Goal: Information Seeking & Learning: Learn about a topic

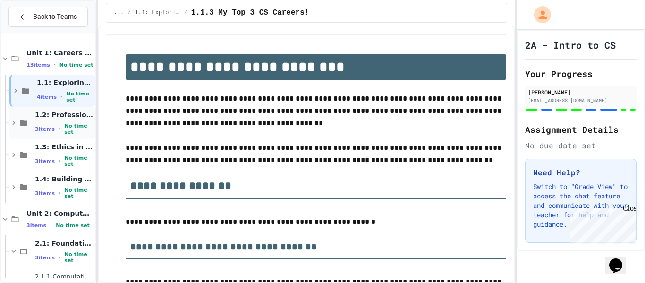
click at [12, 129] on div "1.2: Professional Communication 3 items • No time set" at bounding box center [52, 123] width 86 height 32
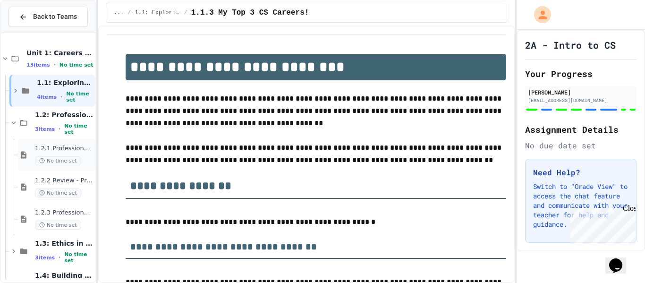
click at [45, 155] on div "1.2.1 Professional Communication No time set" at bounding box center [64, 154] width 59 height 21
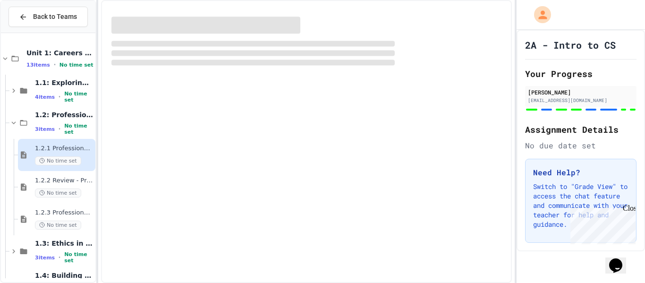
click at [45, 155] on div "1.2.1 Professional Communication No time set" at bounding box center [64, 154] width 59 height 21
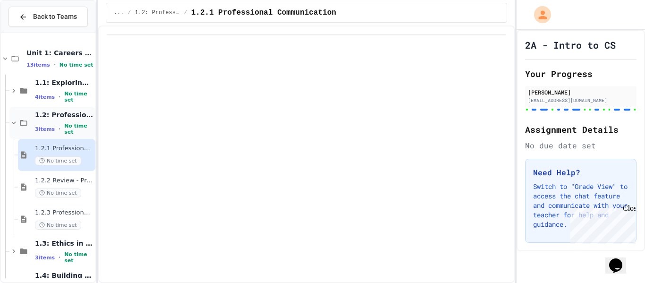
click at [38, 119] on span "1.2: Professional Communication" at bounding box center [64, 114] width 59 height 8
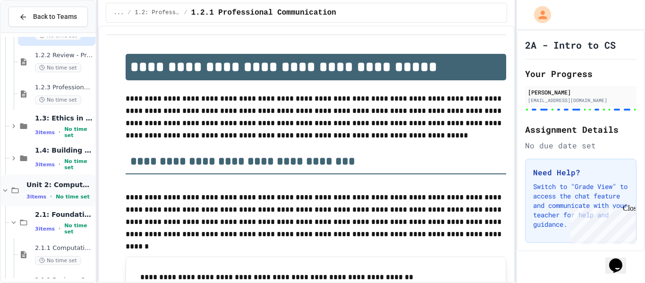
click at [50, 182] on span "Unit 2: Computational Thinking & Problem-Solving" at bounding box center [59, 184] width 67 height 8
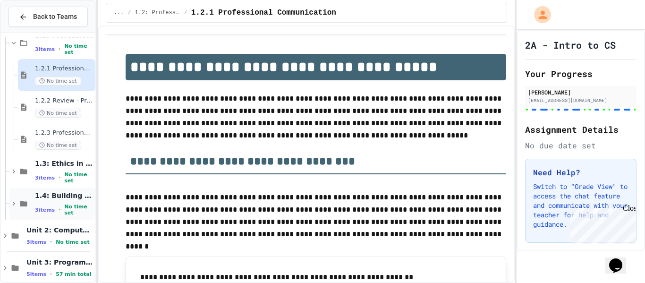
scroll to position [91, 0]
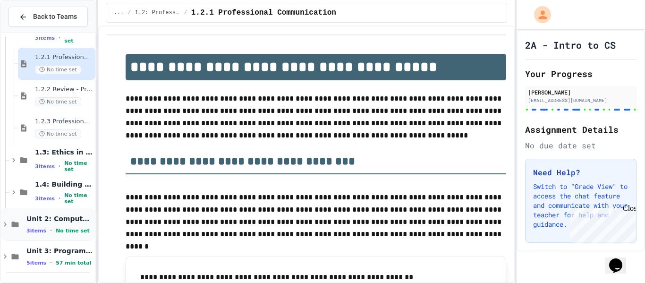
click at [13, 223] on icon at bounding box center [15, 224] width 7 height 6
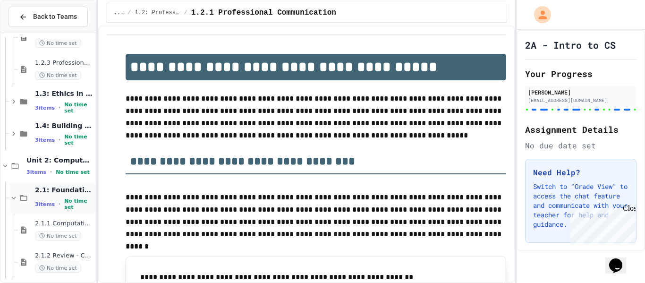
click at [50, 190] on span "2.1: Foundations of Computational Thinking" at bounding box center [64, 189] width 59 height 8
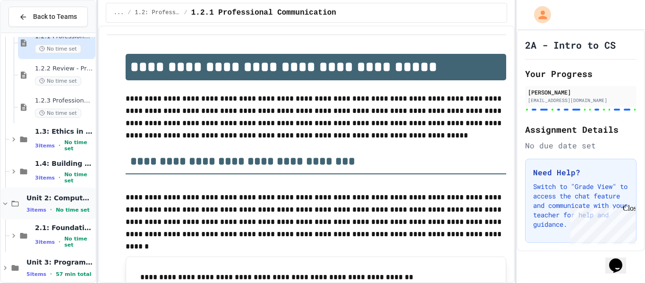
scroll to position [123, 0]
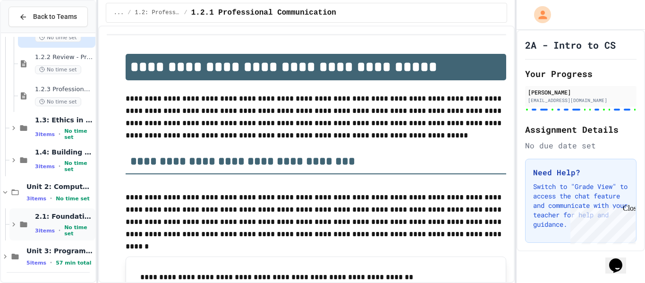
click at [68, 209] on div "2.1: Foundations of Computational Thinking 3 items • No time set" at bounding box center [52, 224] width 86 height 32
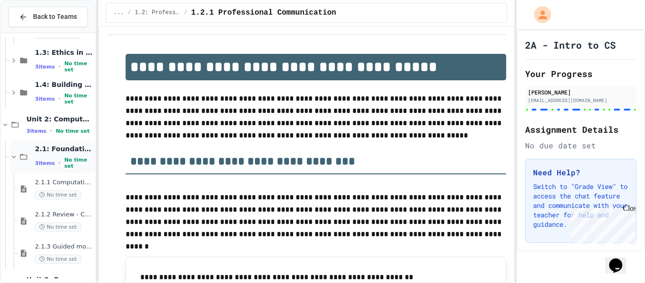
scroll to position [219, 0]
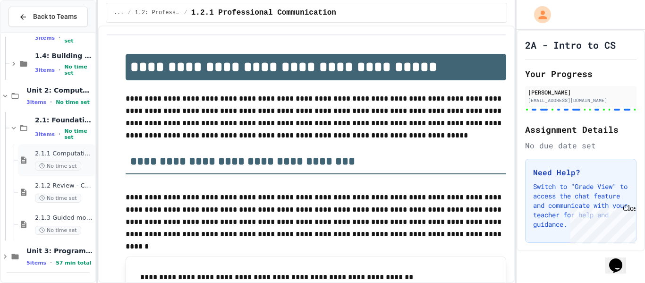
click at [76, 156] on span "2.1.1 Computational Thinking and Problem Solving" at bounding box center [64, 154] width 59 height 8
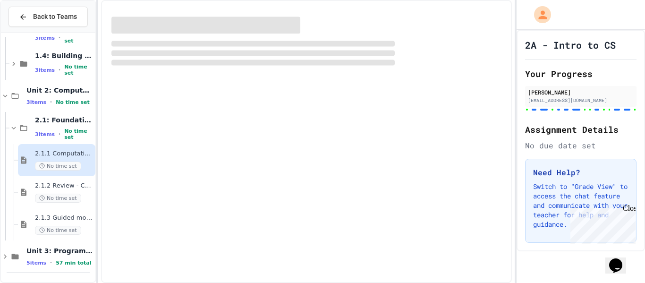
scroll to position [208, 0]
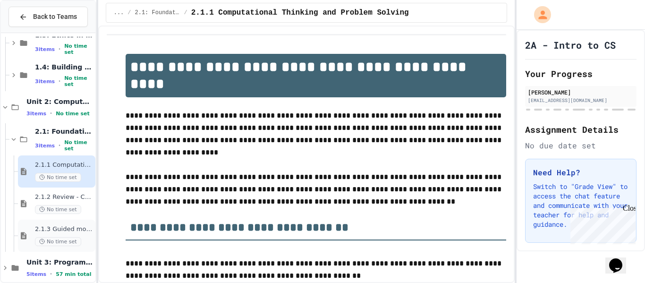
click at [70, 233] on div "2.1.3 Guided morning routine flowchart No time set" at bounding box center [64, 235] width 59 height 21
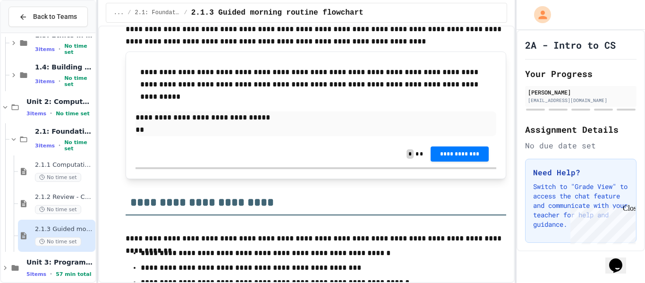
scroll to position [1320, 0]
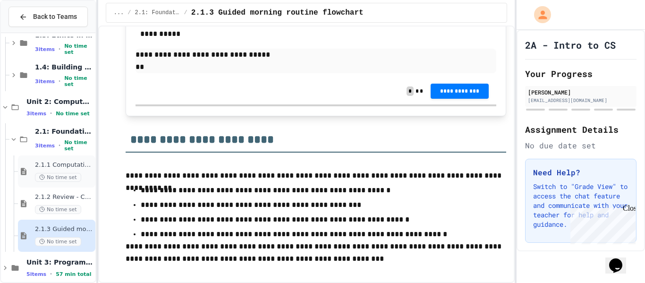
click at [59, 183] on div "2.1.1 Computational Thinking and Problem Solving No time set" at bounding box center [56, 171] width 77 height 32
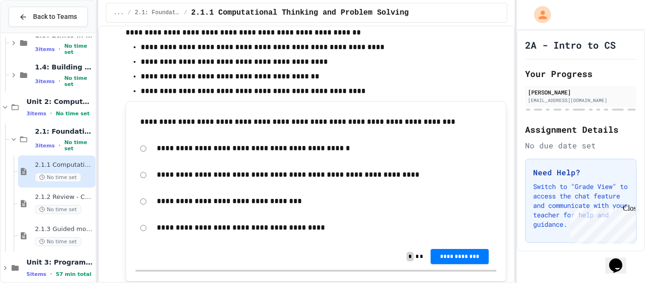
scroll to position [227, 0]
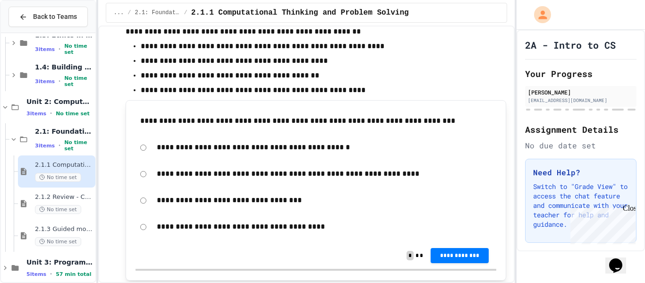
click at [43, 166] on span "2.1.1 Computational Thinking and Problem Solving" at bounding box center [64, 165] width 59 height 8
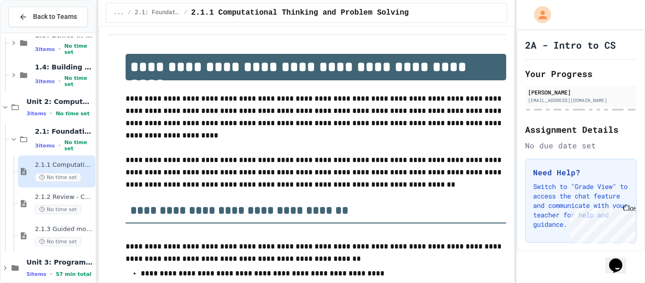
scroll to position [10, 0]
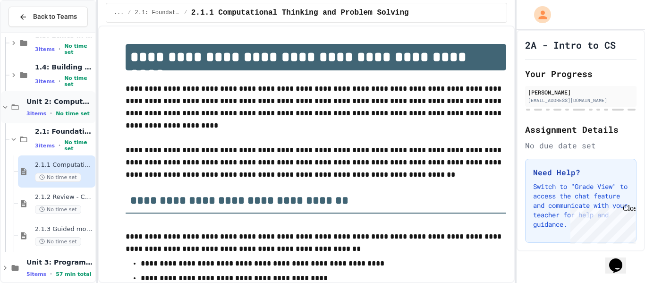
click at [73, 110] on span "No time set" at bounding box center [73, 113] width 34 height 6
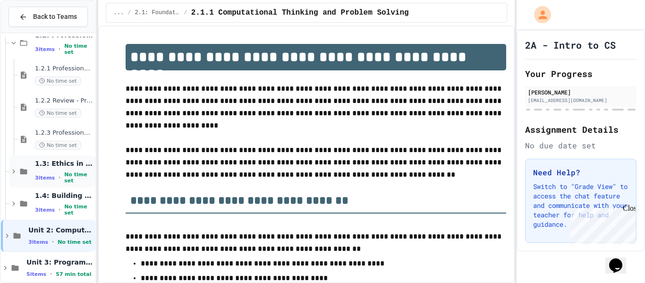
scroll to position [66, 0]
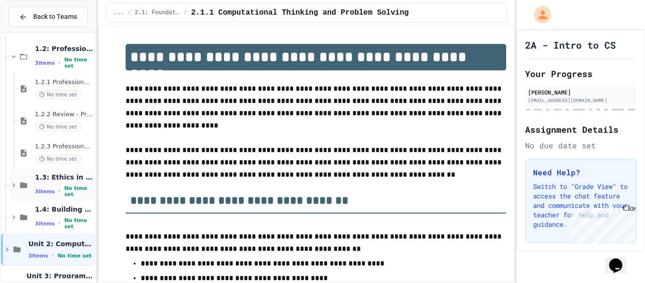
click at [77, 184] on div "1.3: Ethics in Computing 3 items • No time set" at bounding box center [64, 185] width 59 height 25
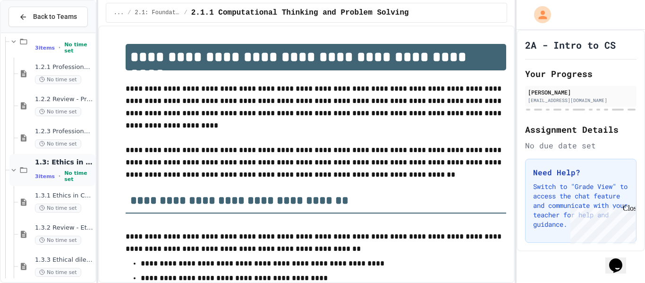
scroll to position [82, 0]
click at [71, 199] on div "1.3.1 Ethics in Computer Science No time set" at bounding box center [64, 201] width 59 height 21
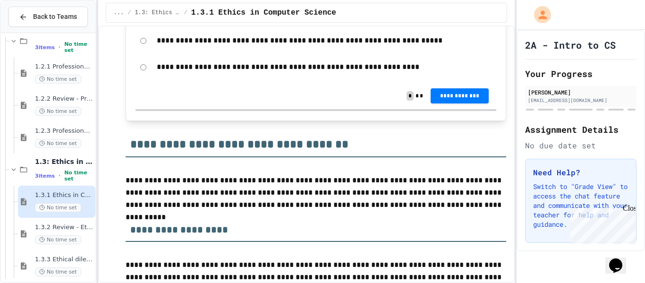
scroll to position [402, 0]
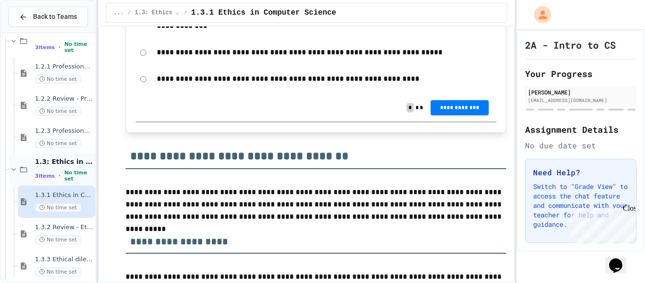
click at [72, 185] on div "1.3: Ethics in Computing 3 items • No time set" at bounding box center [52, 169] width 86 height 32
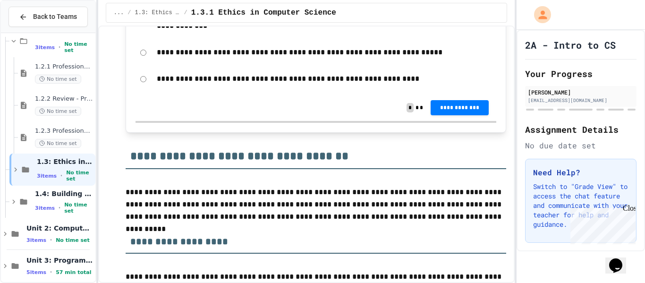
scroll to position [80, 0]
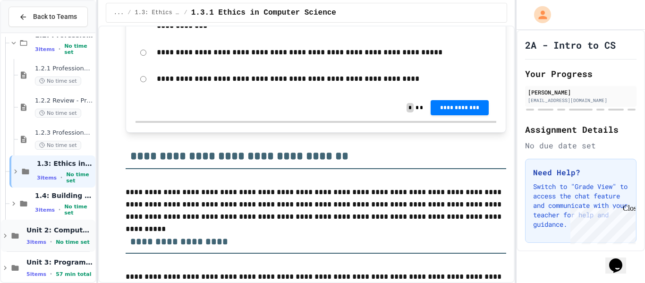
click at [47, 243] on div "3 items • No time set" at bounding box center [59, 242] width 67 height 8
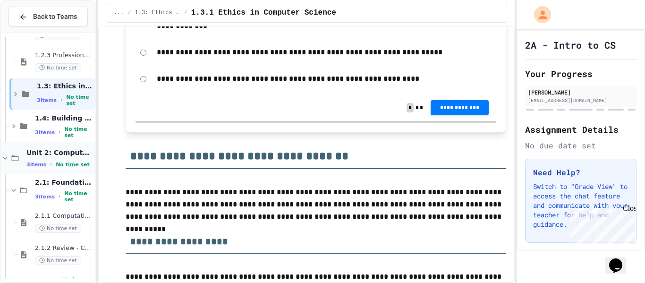
scroll to position [160, 0]
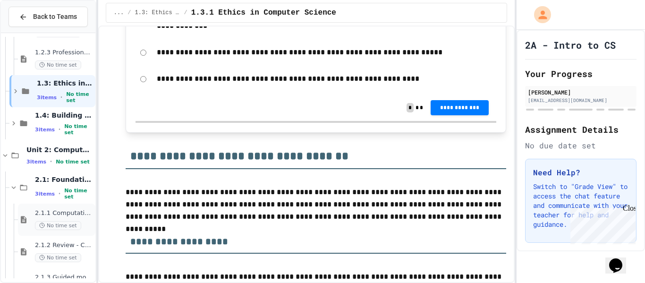
click at [55, 207] on div "2.1.1 Computational Thinking and Problem Solving No time set" at bounding box center [56, 219] width 77 height 32
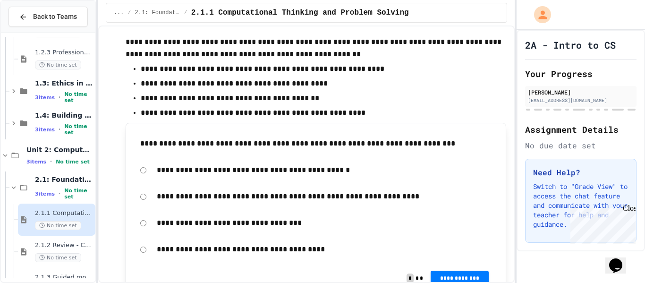
scroll to position [205, 0]
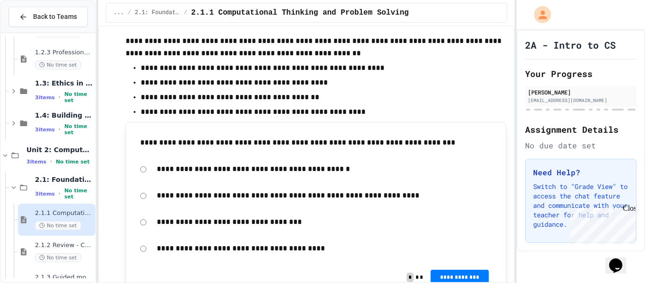
click at [304, 194] on p "**********" at bounding box center [324, 195] width 335 height 12
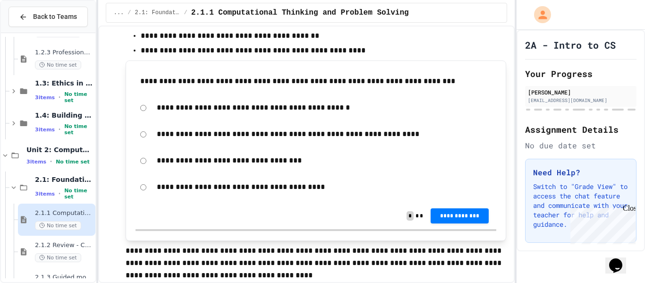
scroll to position [267, 0]
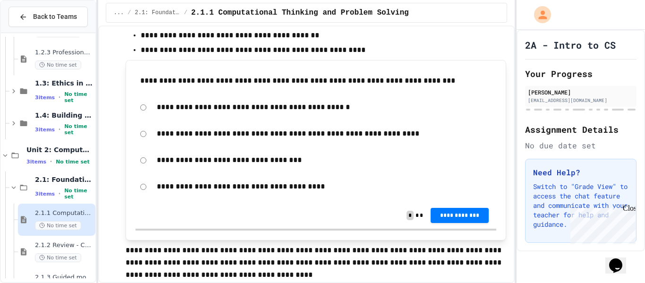
click at [254, 134] on p "**********" at bounding box center [324, 133] width 335 height 12
click at [140, 137] on div "**********" at bounding box center [315, 134] width 361 height 22
click at [463, 216] on span "**********" at bounding box center [459, 214] width 43 height 8
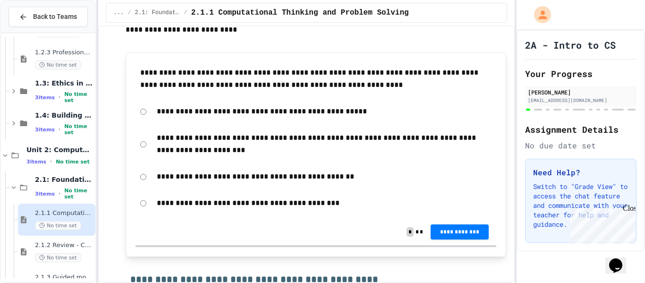
scroll to position [1127, 0]
